Goal: Task Accomplishment & Management: Manage account settings

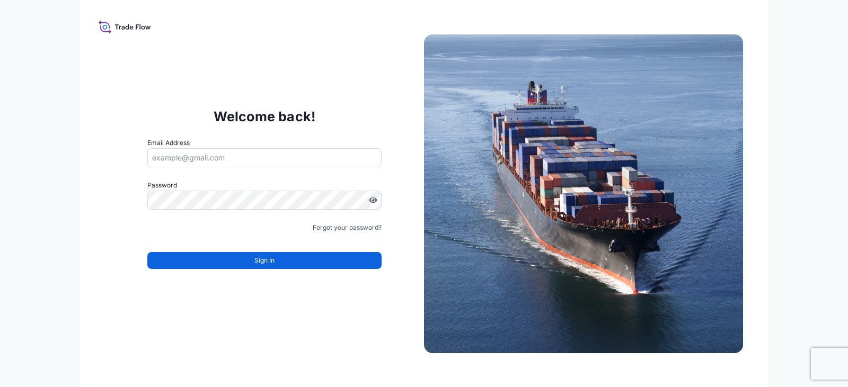
click at [293, 167] on form "Email Address Password Must include: Upper & lower case letters Symbols (!@#$) …" at bounding box center [264, 210] width 234 height 144
drag, startPoint x: 306, startPoint y: 159, endPoint x: 299, endPoint y: 166, distance: 10.5
click at [306, 159] on input "Email Address" at bounding box center [264, 157] width 234 height 19
click at [306, 95] on div "Welcome back! Email Address Please enter a valid email address Password Must in…" at bounding box center [264, 194] width 319 height 218
click at [284, 157] on input "Email Address" at bounding box center [264, 157] width 234 height 19
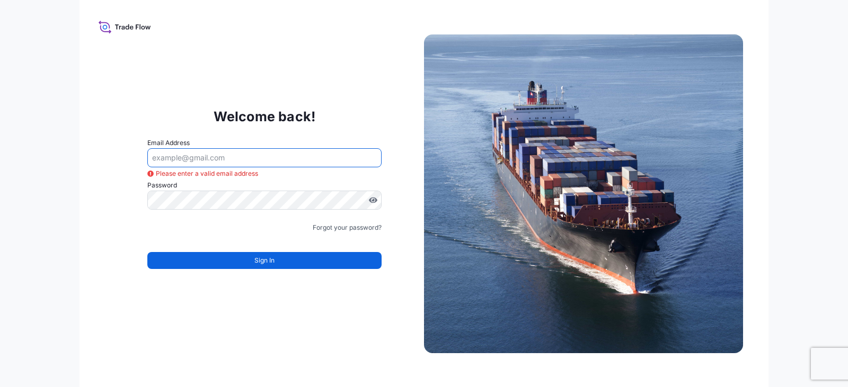
type input "[PERSON_NAME][EMAIL_ADDRESS][DOMAIN_NAME]"
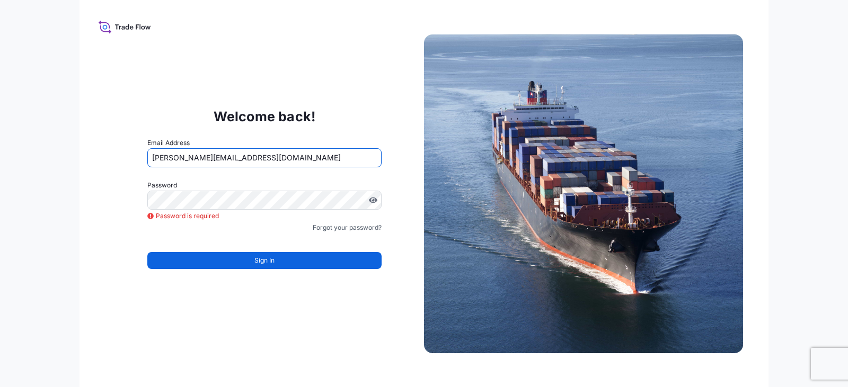
drag, startPoint x: 267, startPoint y: 164, endPoint x: 93, endPoint y: 157, distance: 173.4
click at [93, 157] on div "Welcome back! Email Address [PERSON_NAME][EMAIL_ADDRESS][DOMAIN_NAME] Password …" at bounding box center [424, 193] width 689 height 387
